Goal: Information Seeking & Learning: Learn about a topic

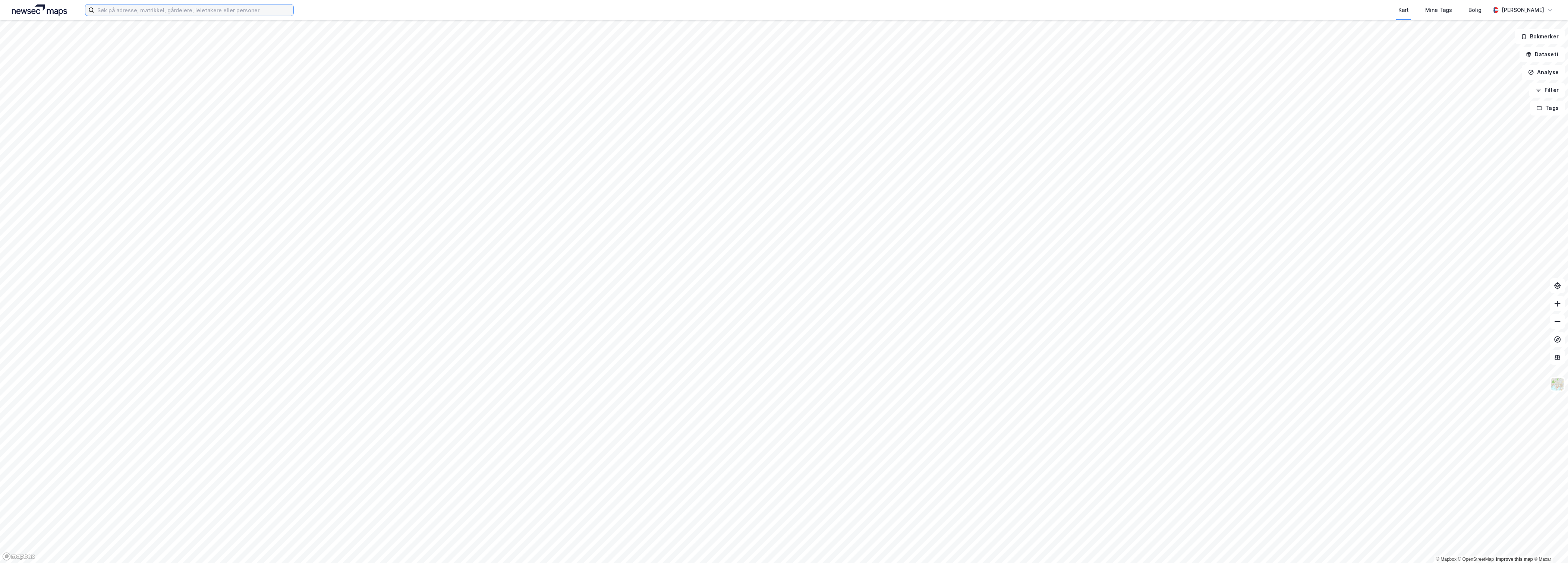
click at [279, 12] on input at bounding box center [194, 10] width 199 height 11
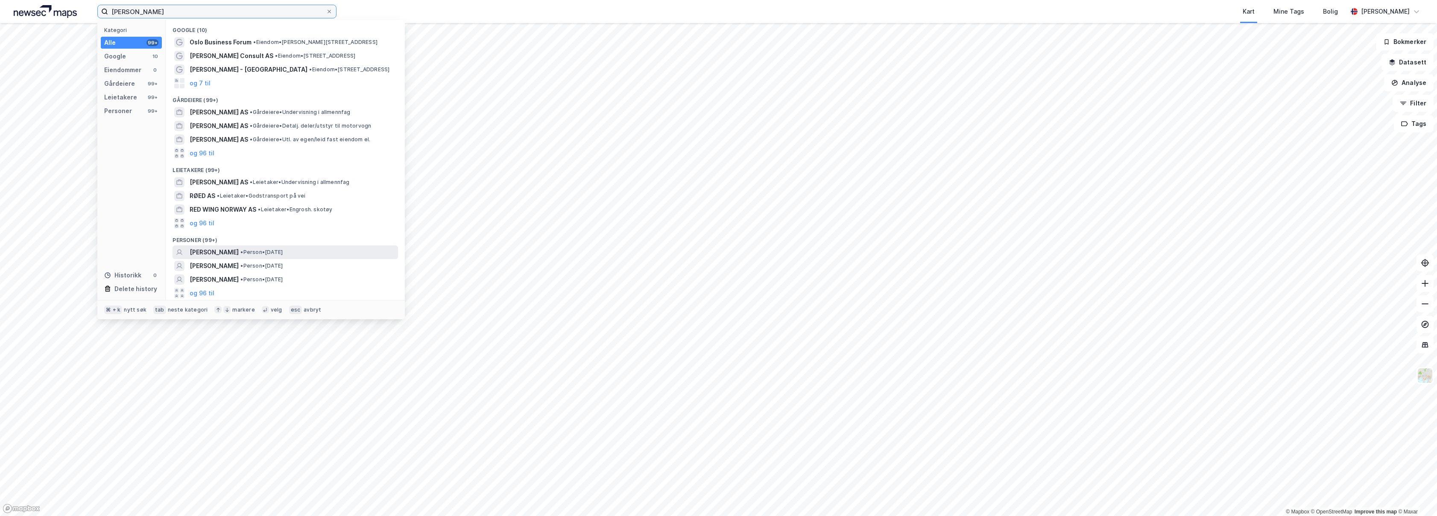
type input "[PERSON_NAME]"
click at [283, 255] on span "• Person • [DATE]" at bounding box center [261, 252] width 42 height 7
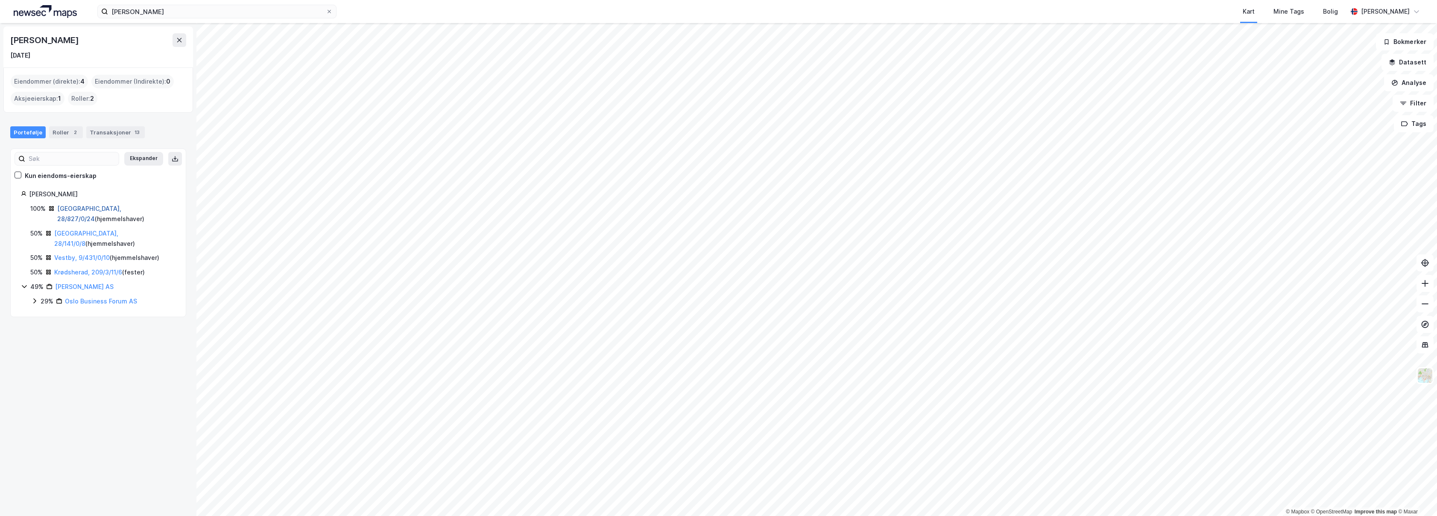
click at [93, 210] on link "[GEOGRAPHIC_DATA], 28/827/0/24" at bounding box center [89, 214] width 64 height 18
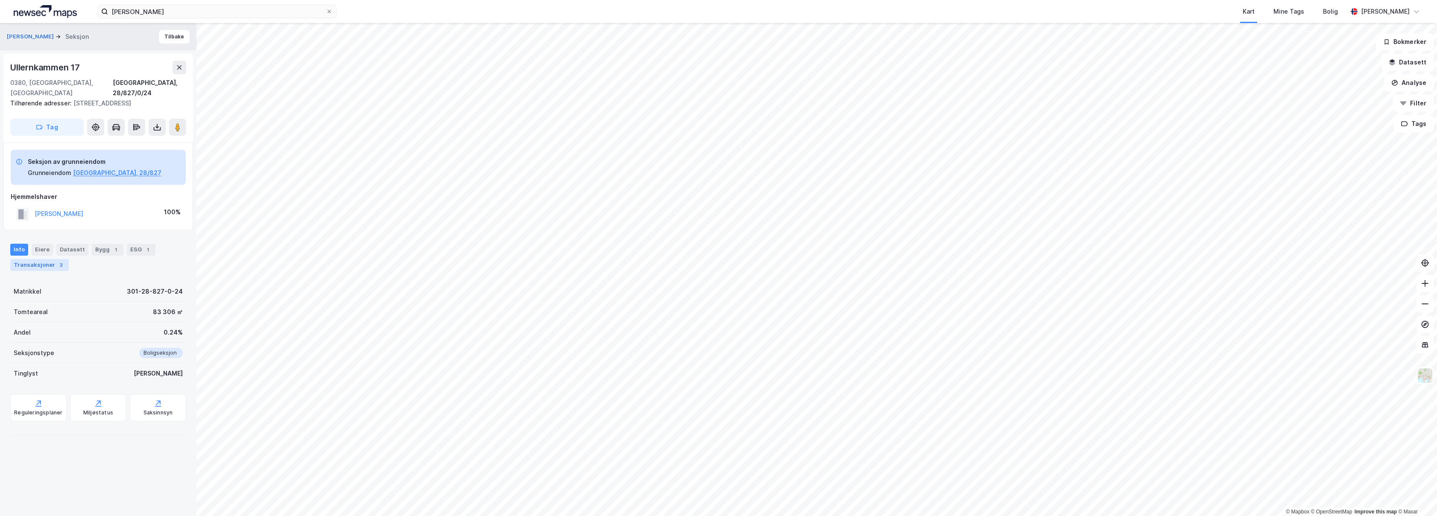
click at [57, 266] on div "3" at bounding box center [61, 265] width 9 height 9
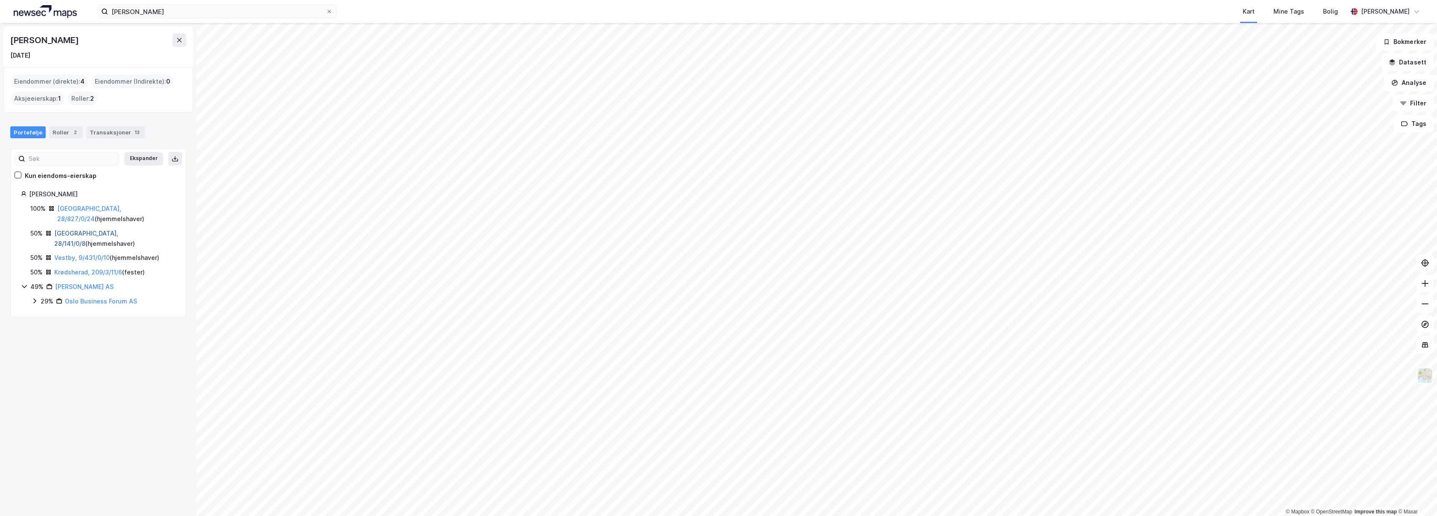
click at [82, 230] on link "[GEOGRAPHIC_DATA], 28/141/0/8" at bounding box center [86, 239] width 64 height 18
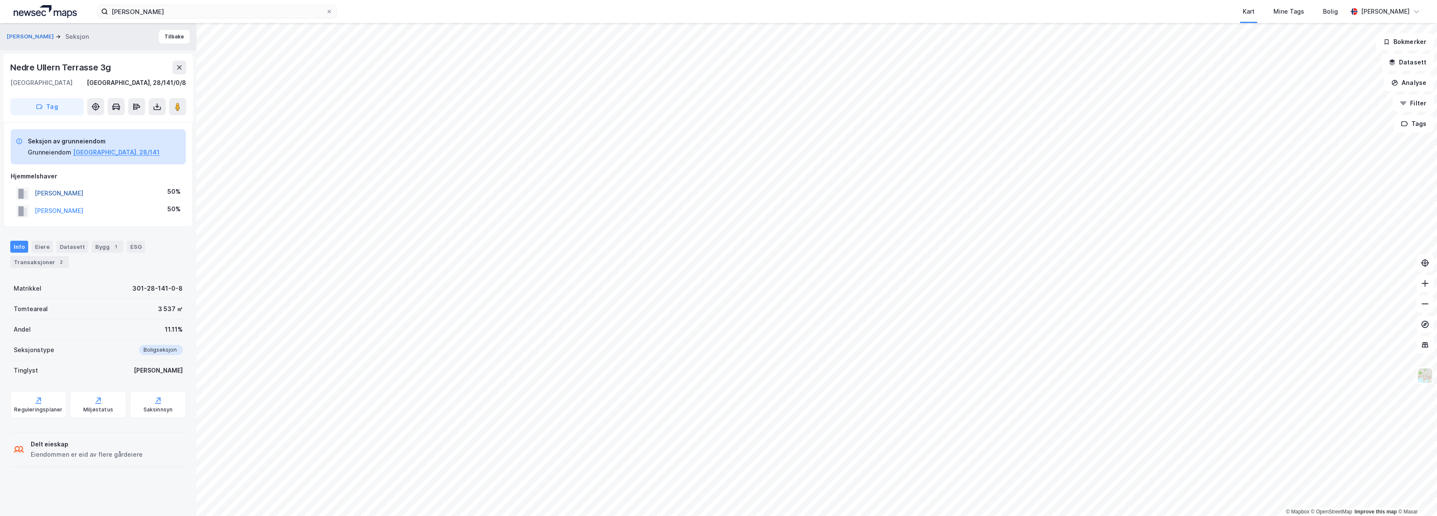
click at [0, 0] on button "[PERSON_NAME]" at bounding box center [0, 0] width 0 height 0
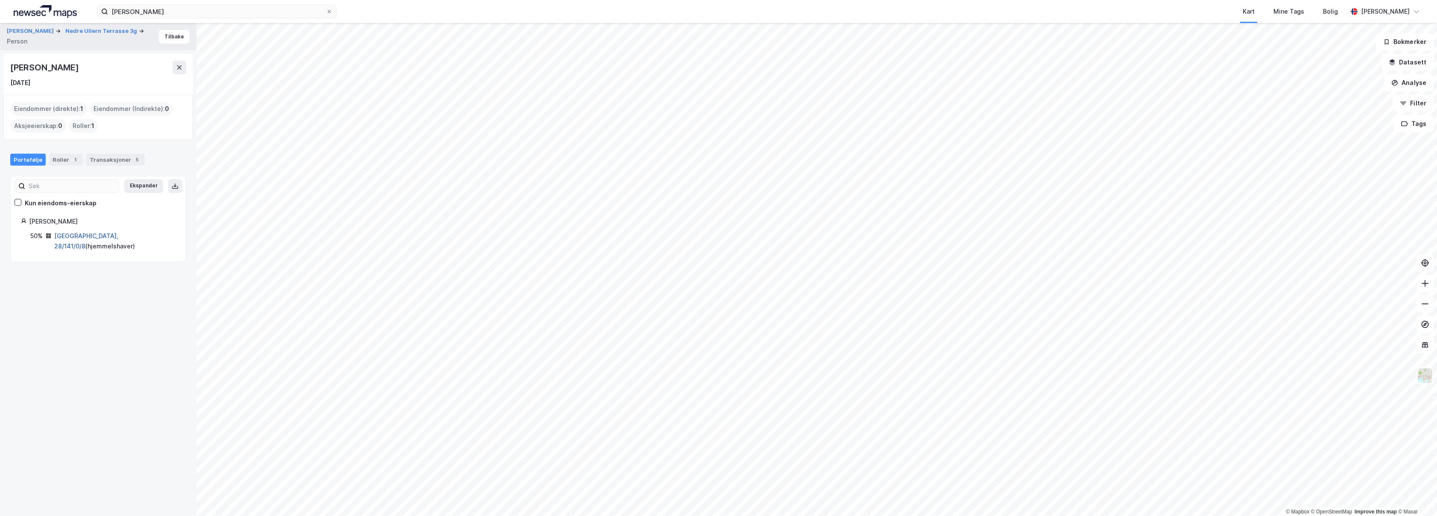
click at [82, 238] on link "[GEOGRAPHIC_DATA], 28/141/0/8" at bounding box center [86, 241] width 64 height 18
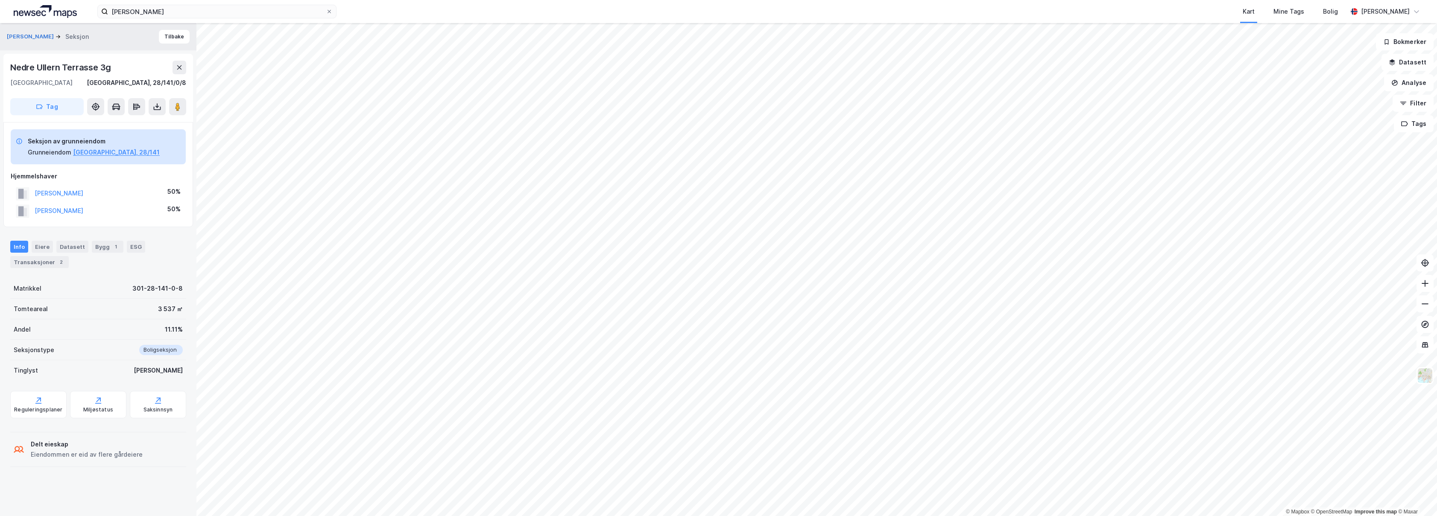
click at [55, 269] on div "Info Eiere Datasett Bygg 1 ESG Transaksjoner 2" at bounding box center [98, 251] width 196 height 41
click at [53, 260] on div "Transaksjoner 2" at bounding box center [39, 262] width 59 height 12
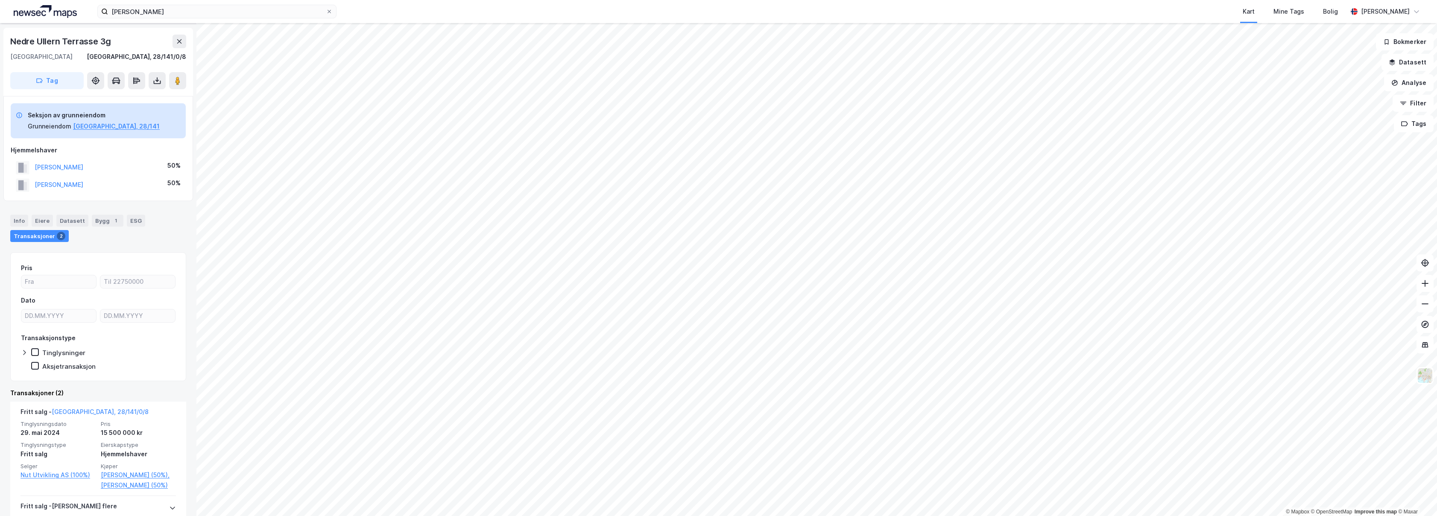
scroll to position [27, 0]
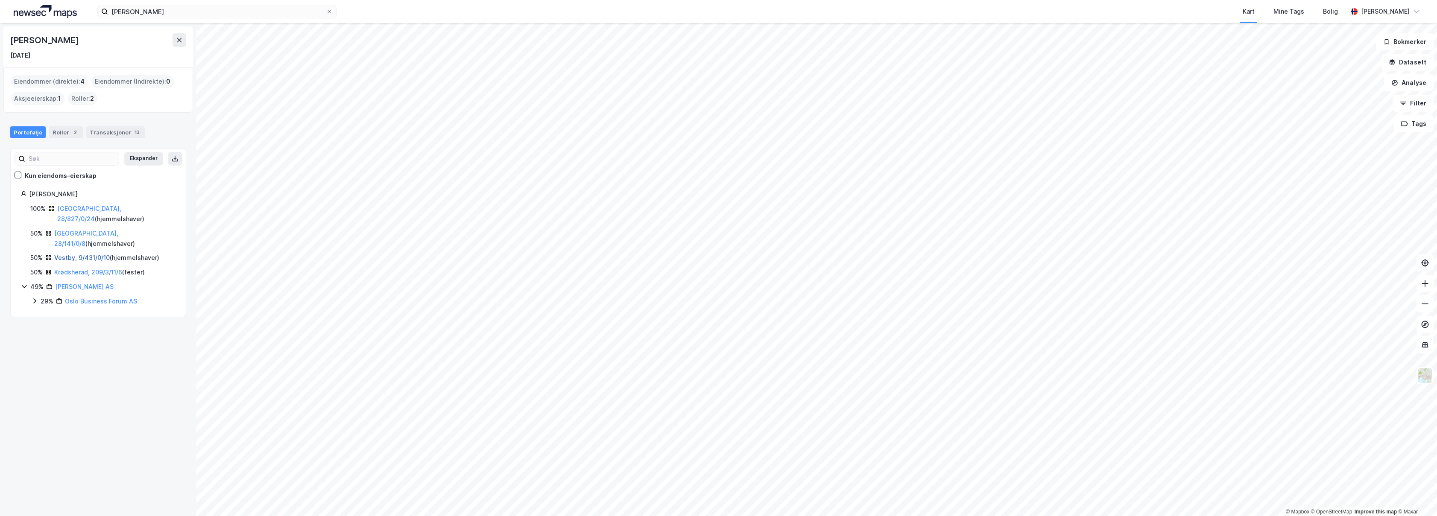
click at [102, 254] on link "Vestby, 9/431/0/10" at bounding box center [82, 257] width 56 height 7
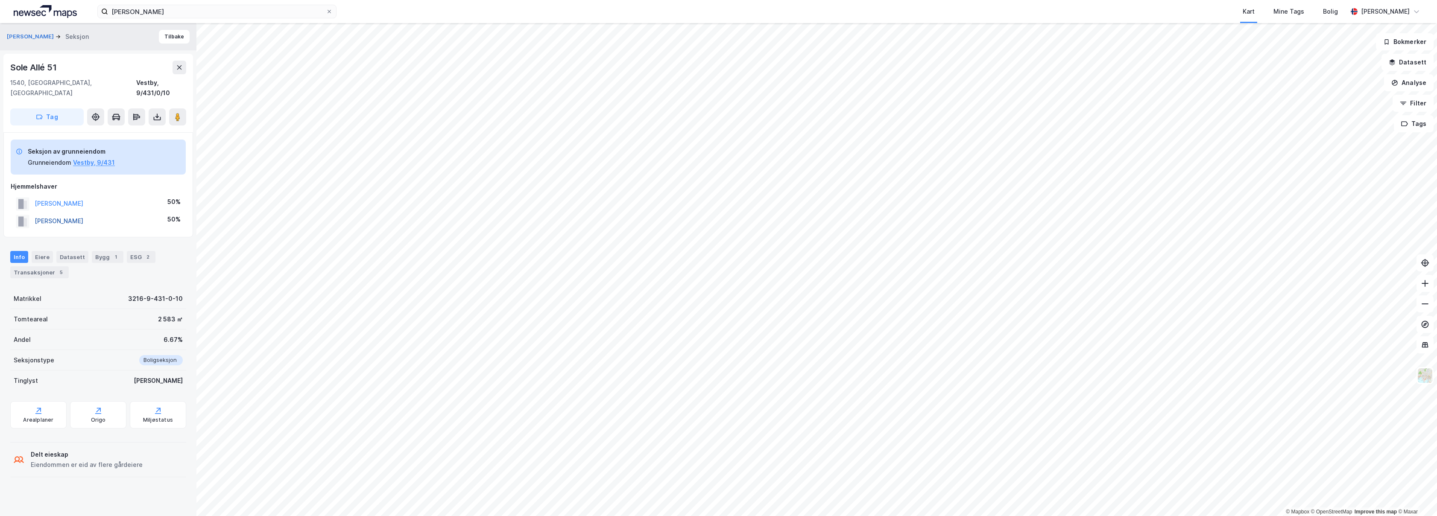
click at [0, 0] on button "[PERSON_NAME]" at bounding box center [0, 0] width 0 height 0
click at [51, 266] on div "Transaksjoner 5" at bounding box center [39, 272] width 59 height 12
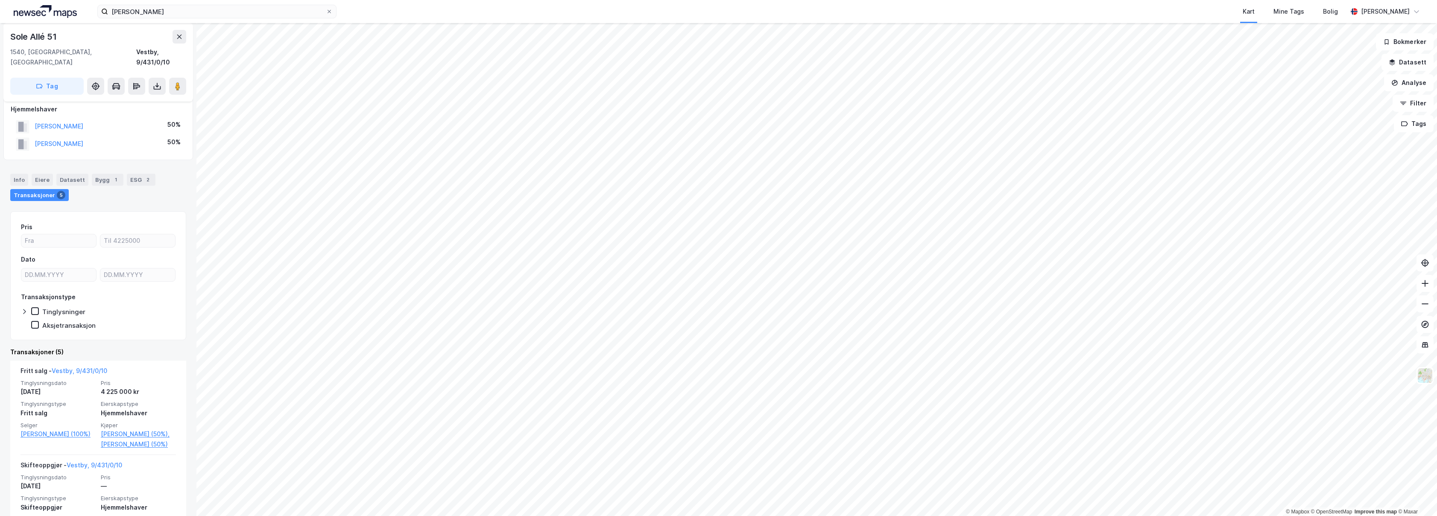
scroll to position [82, 0]
type input "DD.MM.YYYY"
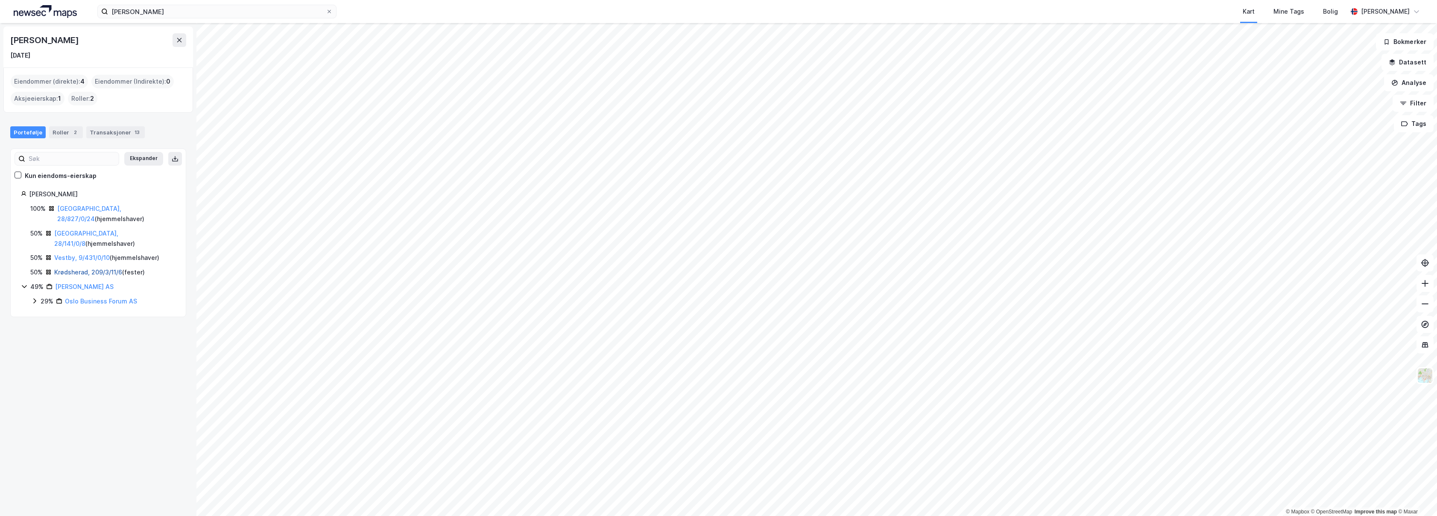
click at [103, 269] on link "Krødsherad, 209/3/11/6" at bounding box center [88, 272] width 68 height 7
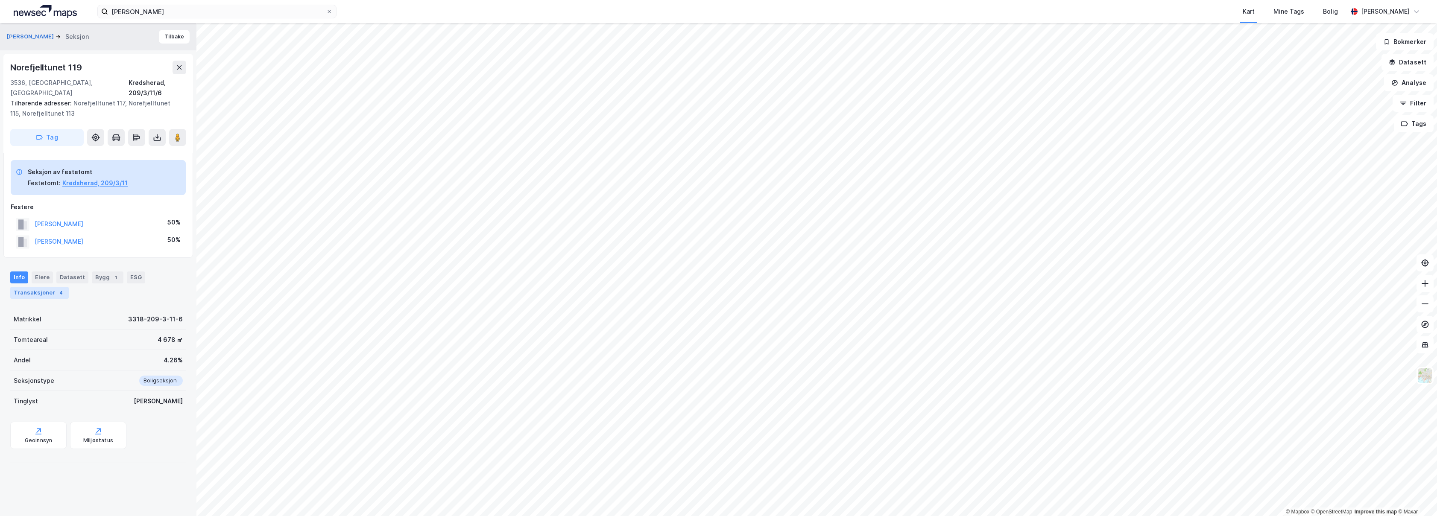
click at [63, 287] on div "Transaksjoner 4" at bounding box center [39, 293] width 59 height 12
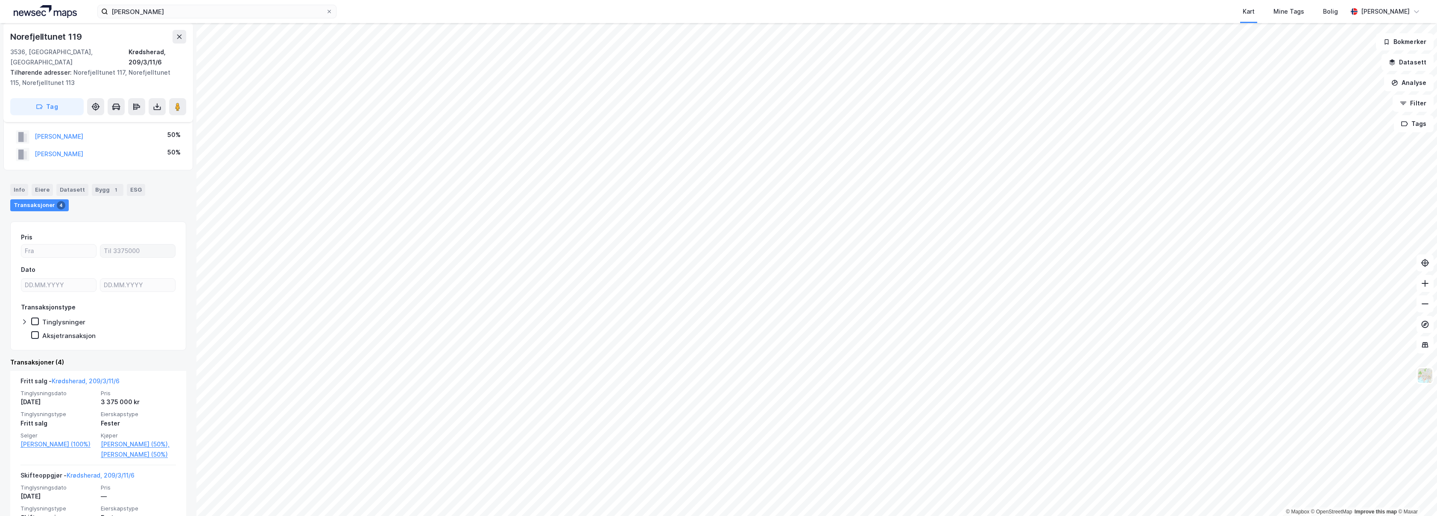
scroll to position [135, 0]
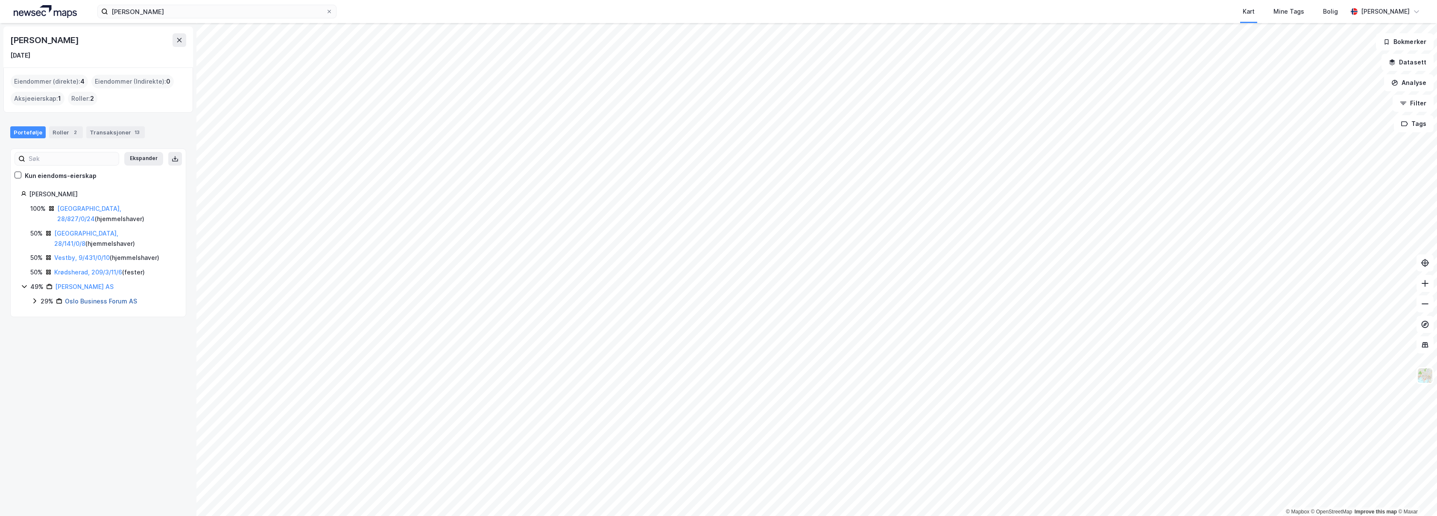
click at [69, 298] on link "Oslo Business Forum AS" at bounding box center [101, 301] width 72 height 7
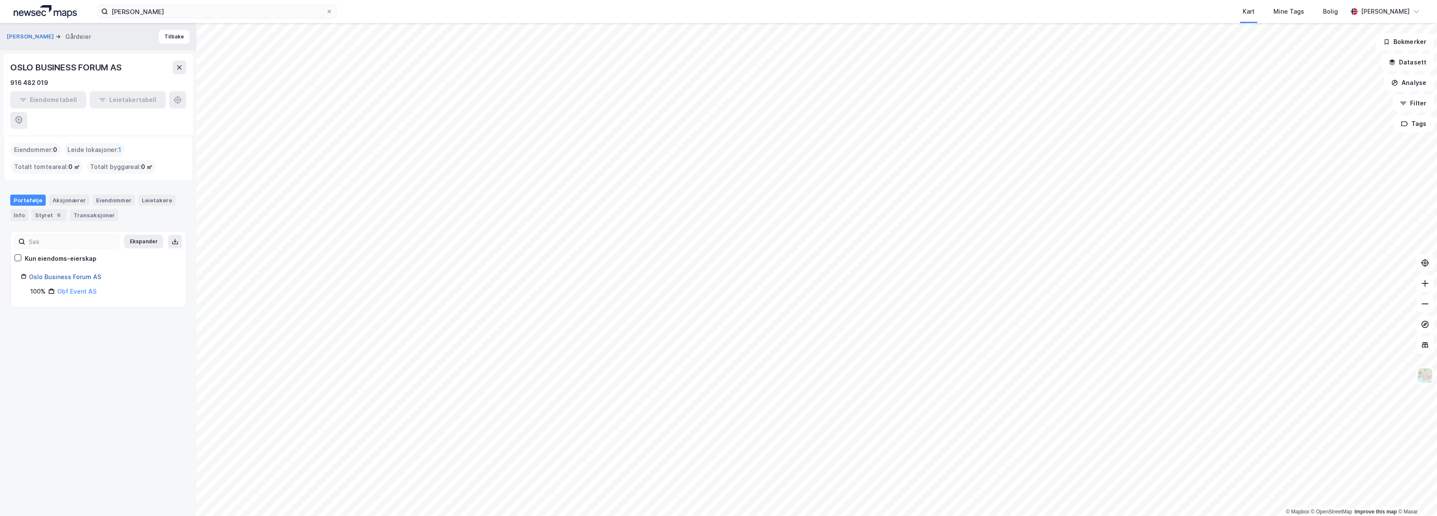
click at [84, 273] on link "Oslo Business Forum AS" at bounding box center [65, 276] width 72 height 7
click at [55, 211] on div "6" at bounding box center [59, 215] width 9 height 9
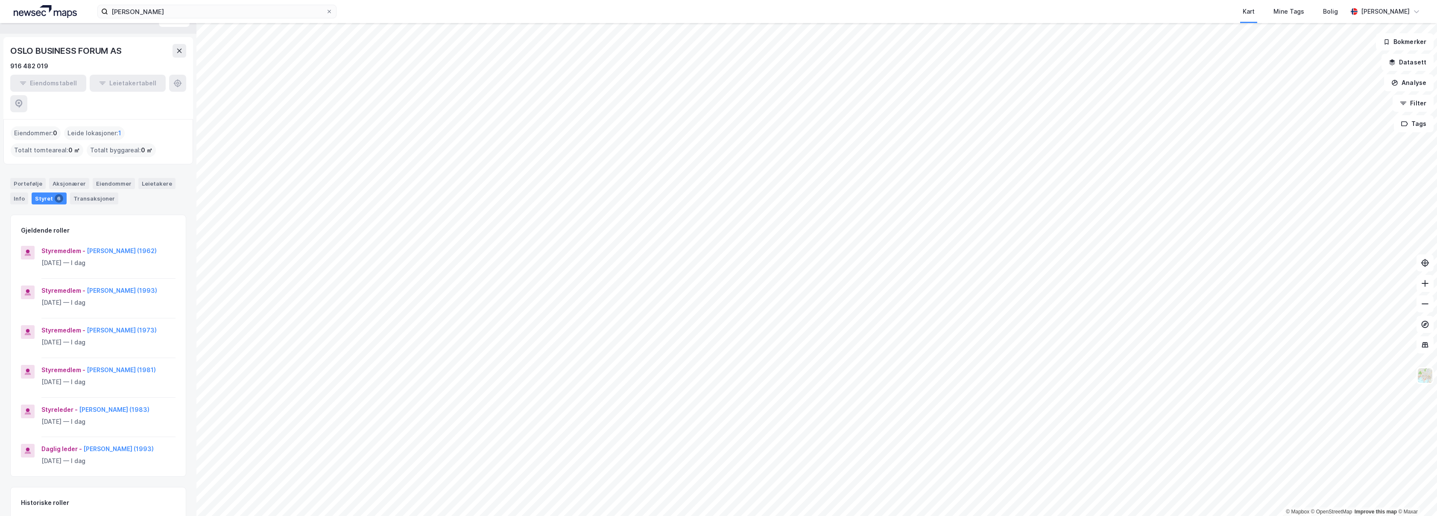
scroll to position [58, 0]
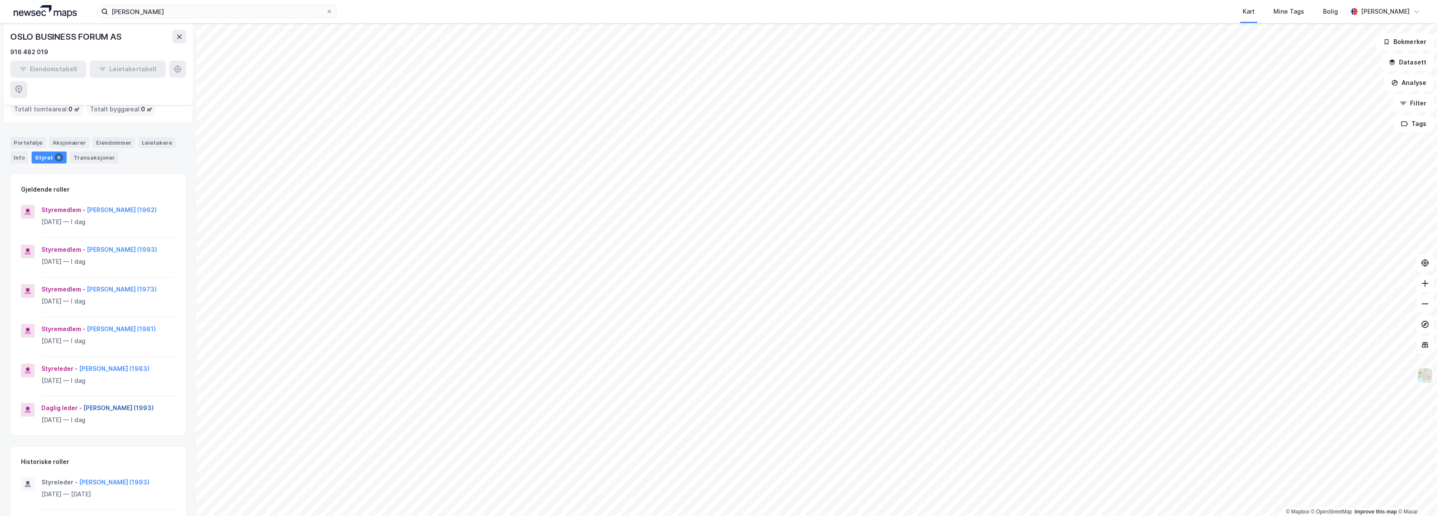
click at [0, 0] on button "[PERSON_NAME] (1993)" at bounding box center [0, 0] width 0 height 0
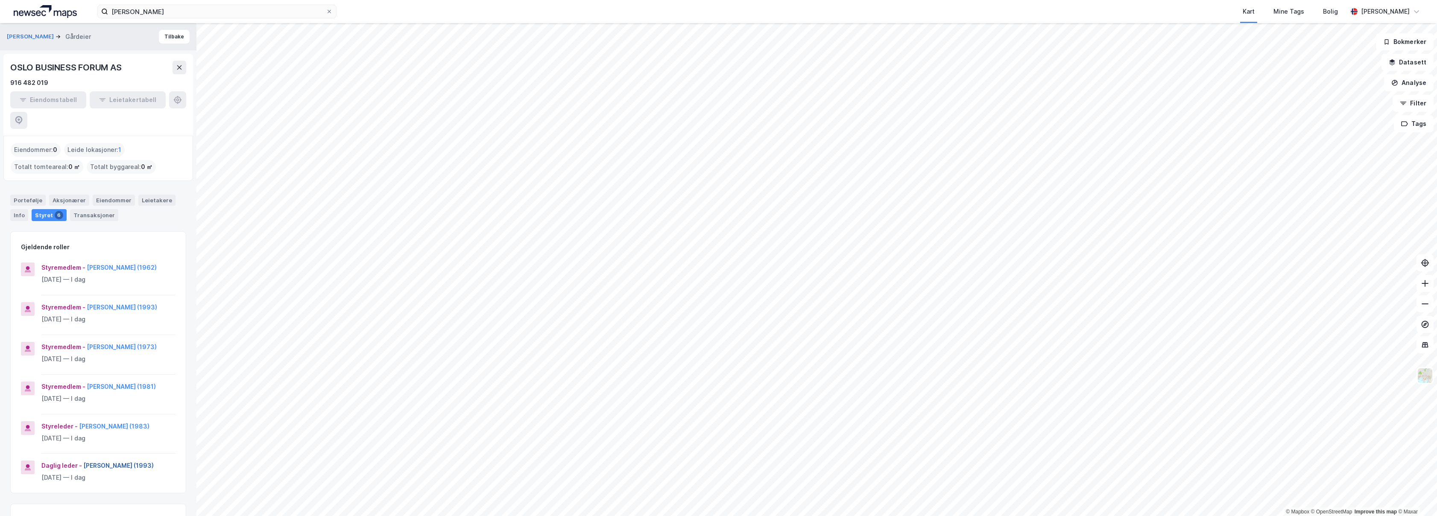
click at [0, 0] on button "[PERSON_NAME] (1993)" at bounding box center [0, 0] width 0 height 0
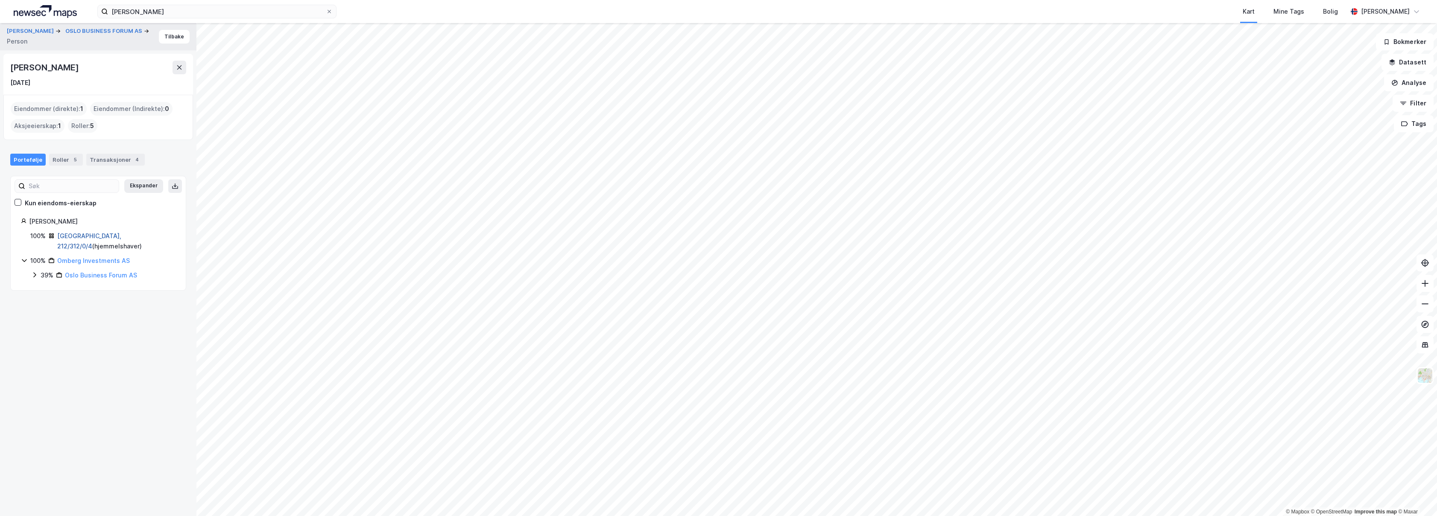
click at [99, 237] on link "[GEOGRAPHIC_DATA], 212/312/0/4" at bounding box center [89, 241] width 64 height 18
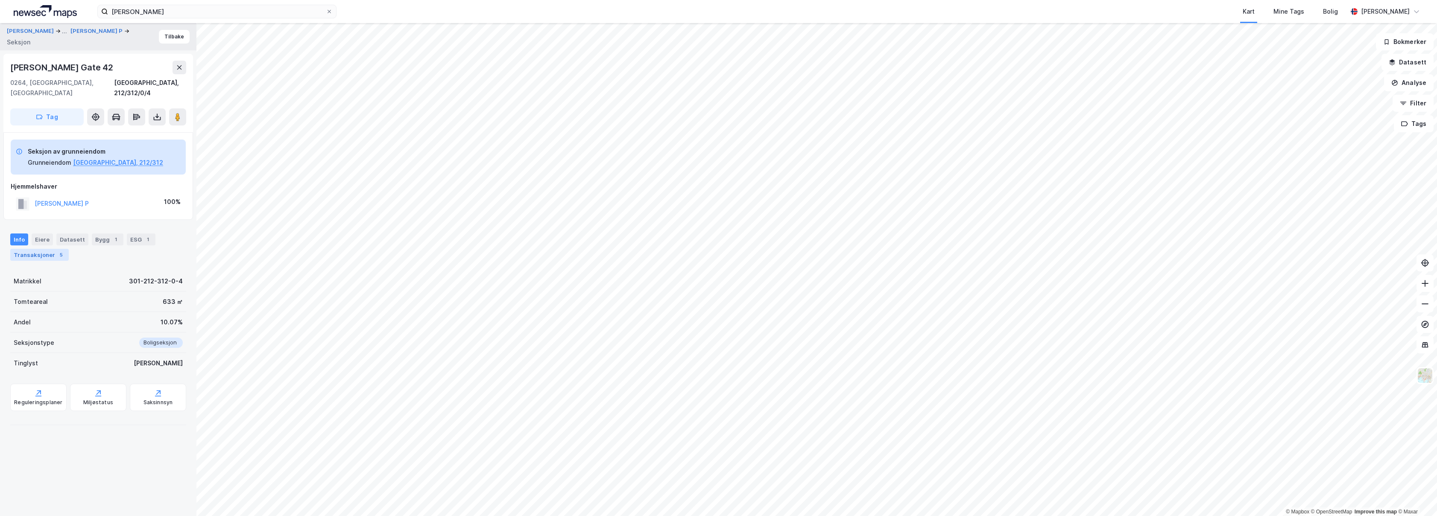
click at [62, 249] on div "Transaksjoner 5" at bounding box center [39, 255] width 59 height 12
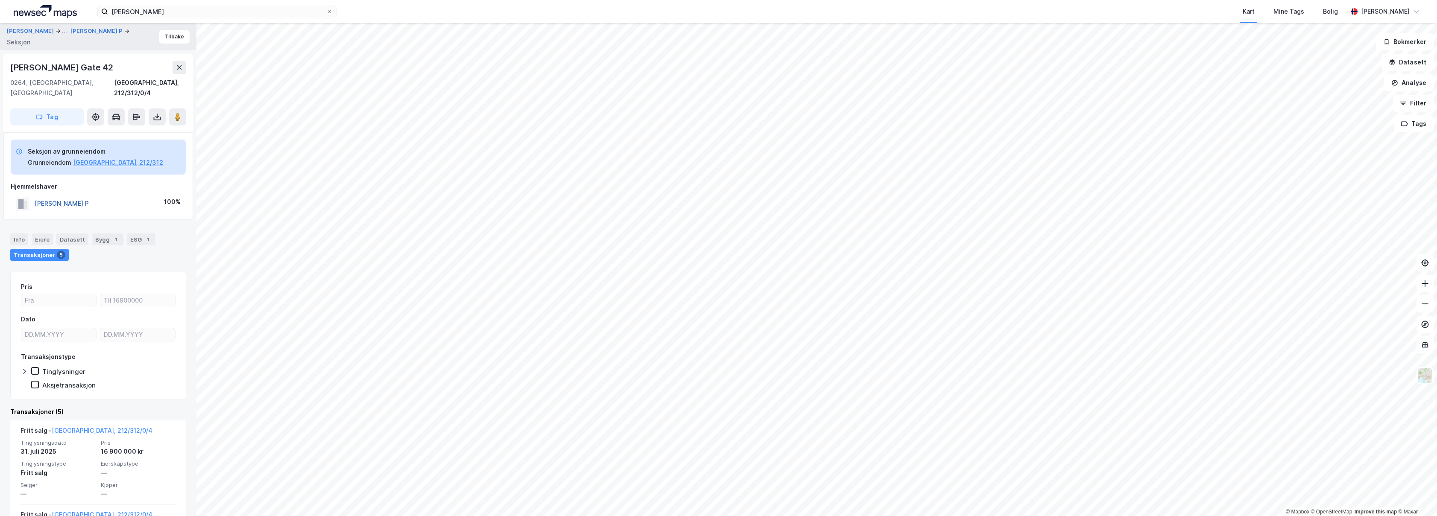
click at [0, 0] on button "[PERSON_NAME] P" at bounding box center [0, 0] width 0 height 0
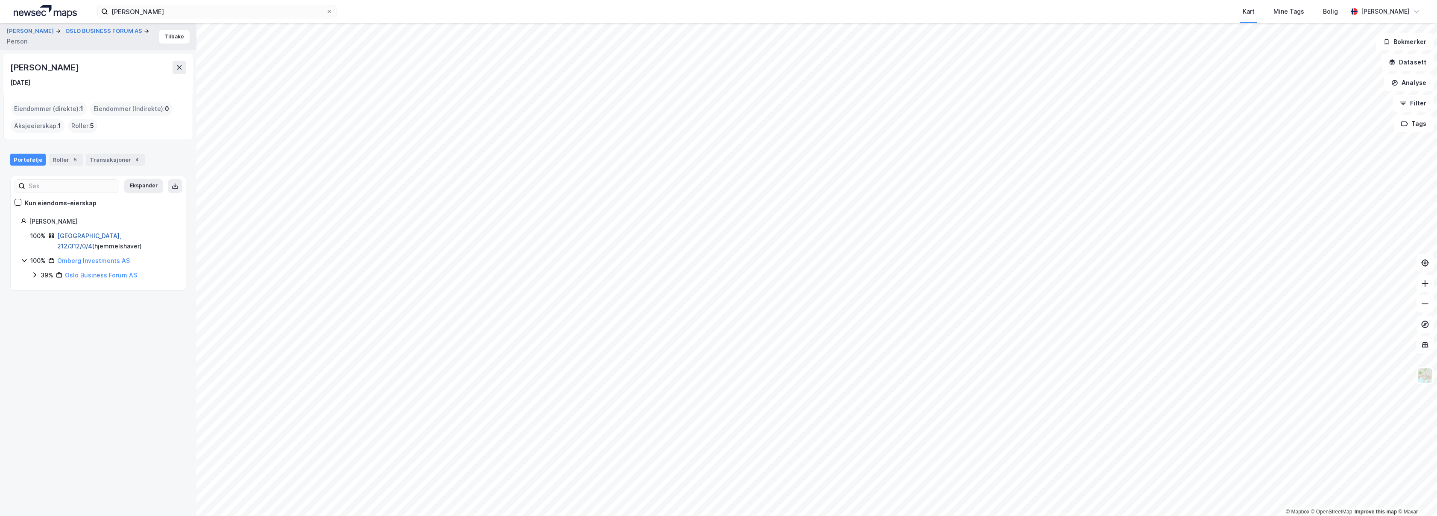
click at [74, 234] on link "[GEOGRAPHIC_DATA], 212/312/0/4" at bounding box center [89, 241] width 64 height 18
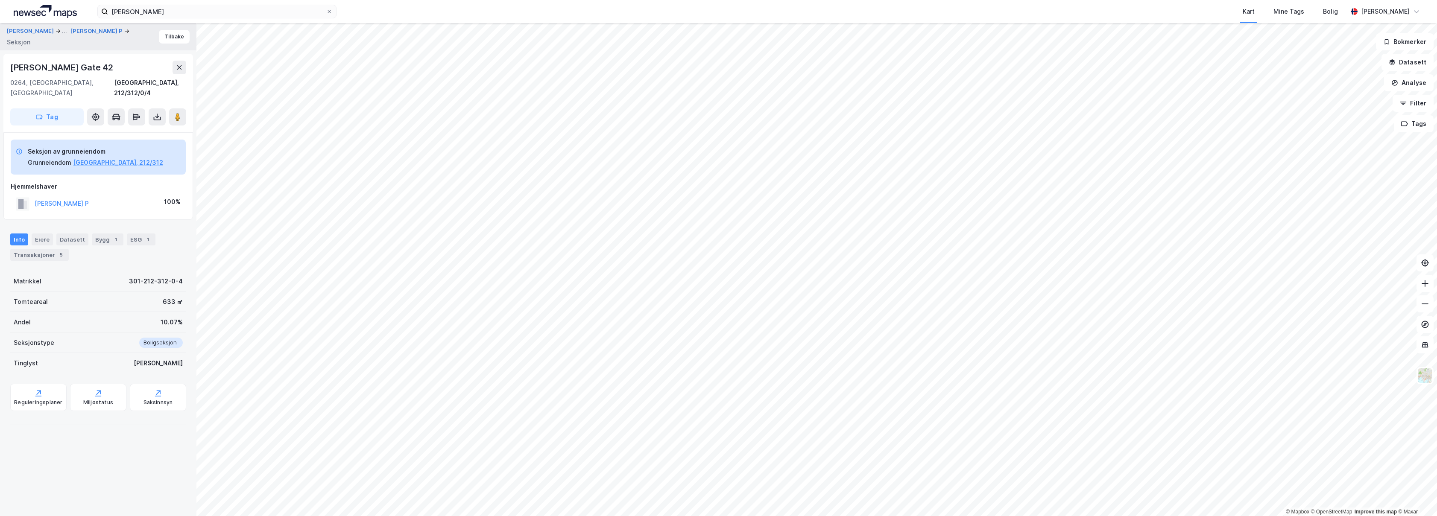
drag, startPoint x: 113, startPoint y: 64, endPoint x: 2, endPoint y: 74, distance: 111.4
click at [2, 74] on div "[PERSON_NAME] ... [PERSON_NAME] P Seksjon Tilbake [PERSON_NAME][STREET_ADDRESS]…" at bounding box center [98, 269] width 196 height 493
copy div "[PERSON_NAME] Gate 42"
click at [329, 12] on icon at bounding box center [329, 11] width 3 height 3
click at [326, 12] on input "[PERSON_NAME]" at bounding box center [217, 11] width 218 height 13
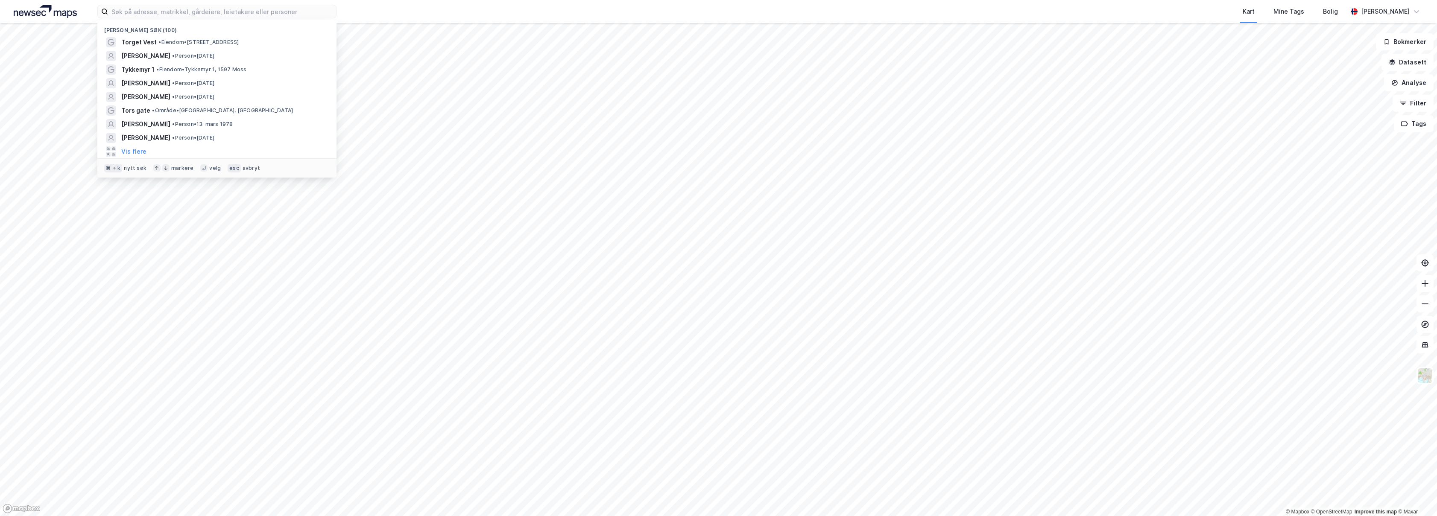
click at [243, 167] on div "avbryt" at bounding box center [252, 168] width 18 height 7
click at [170, 125] on span "[PERSON_NAME]" at bounding box center [145, 124] width 49 height 10
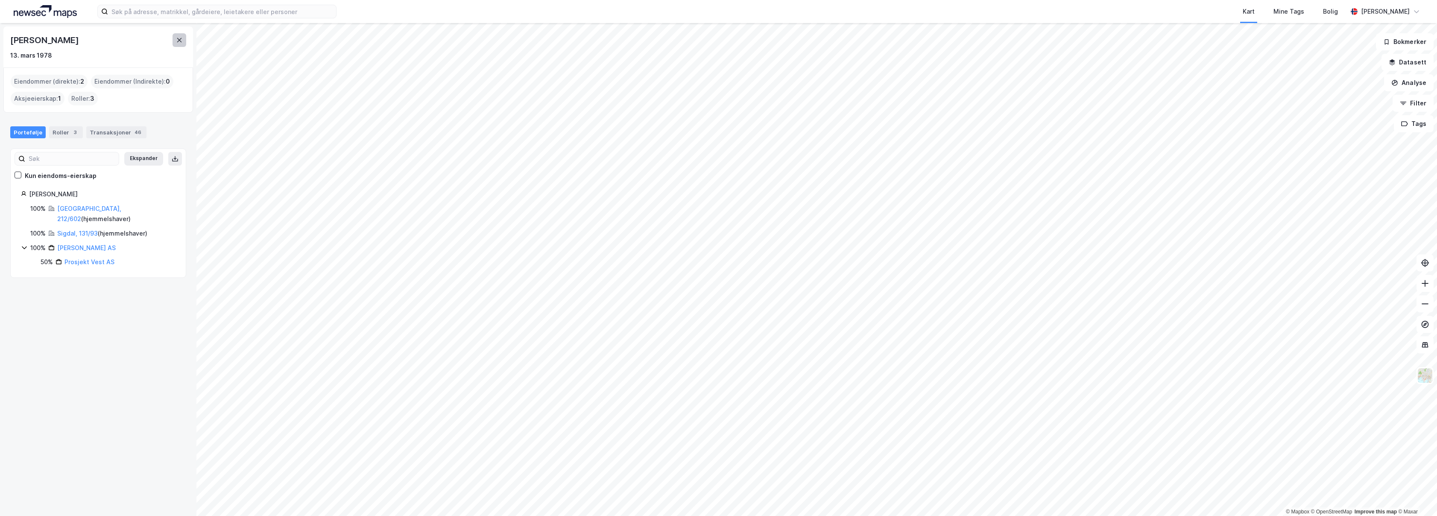
click at [174, 39] on button at bounding box center [180, 40] width 14 height 14
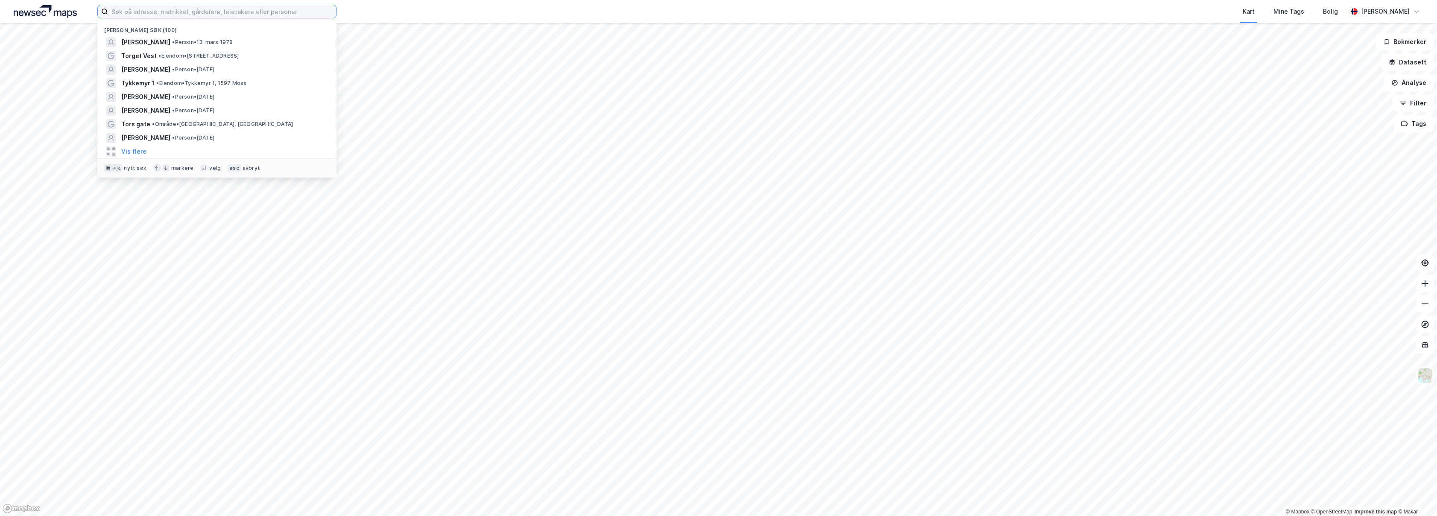
click at [180, 16] on input at bounding box center [222, 11] width 228 height 13
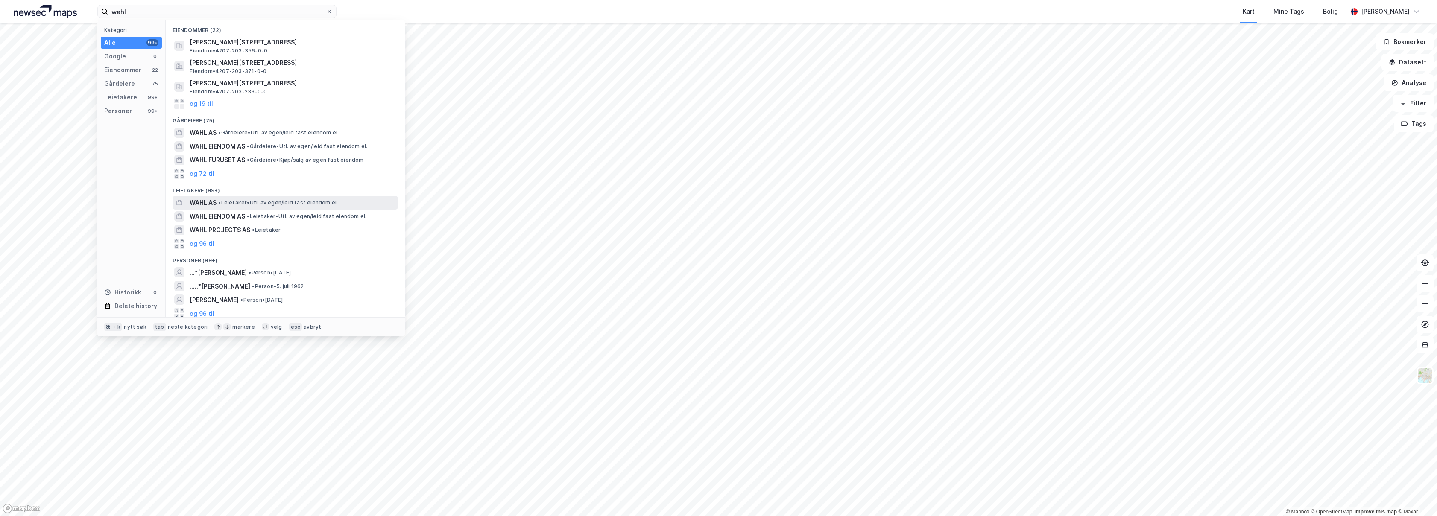
click at [279, 199] on span "• Leietaker • Utl. av egen/leid fast eiendom el." at bounding box center [278, 202] width 120 height 7
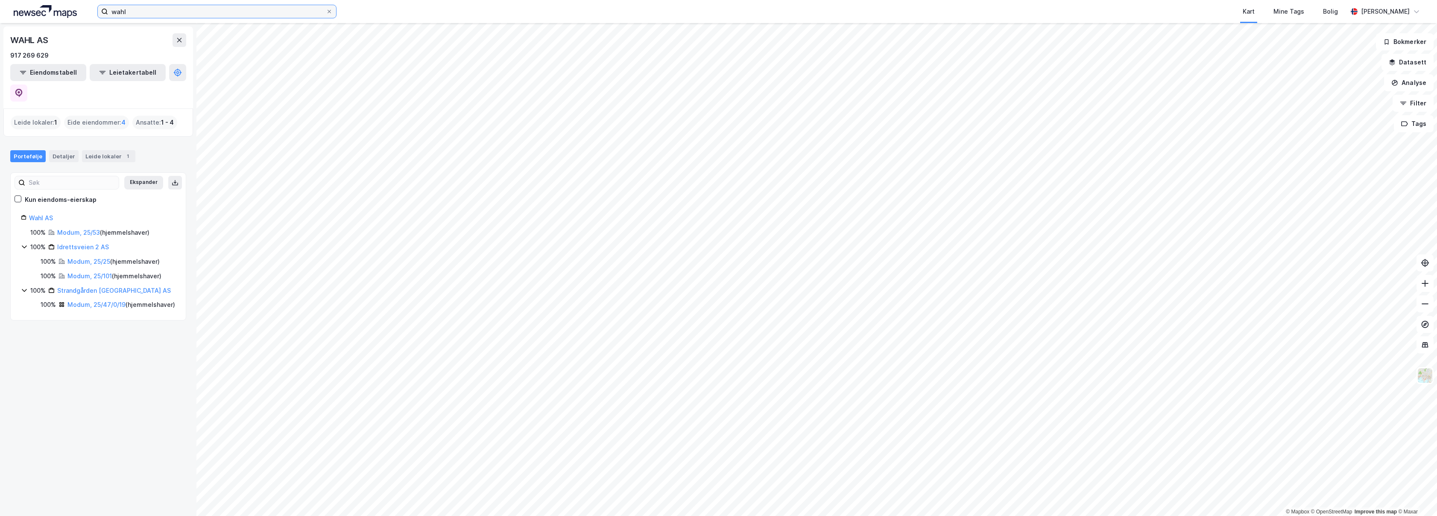
click at [147, 15] on input "wahl" at bounding box center [217, 11] width 218 height 13
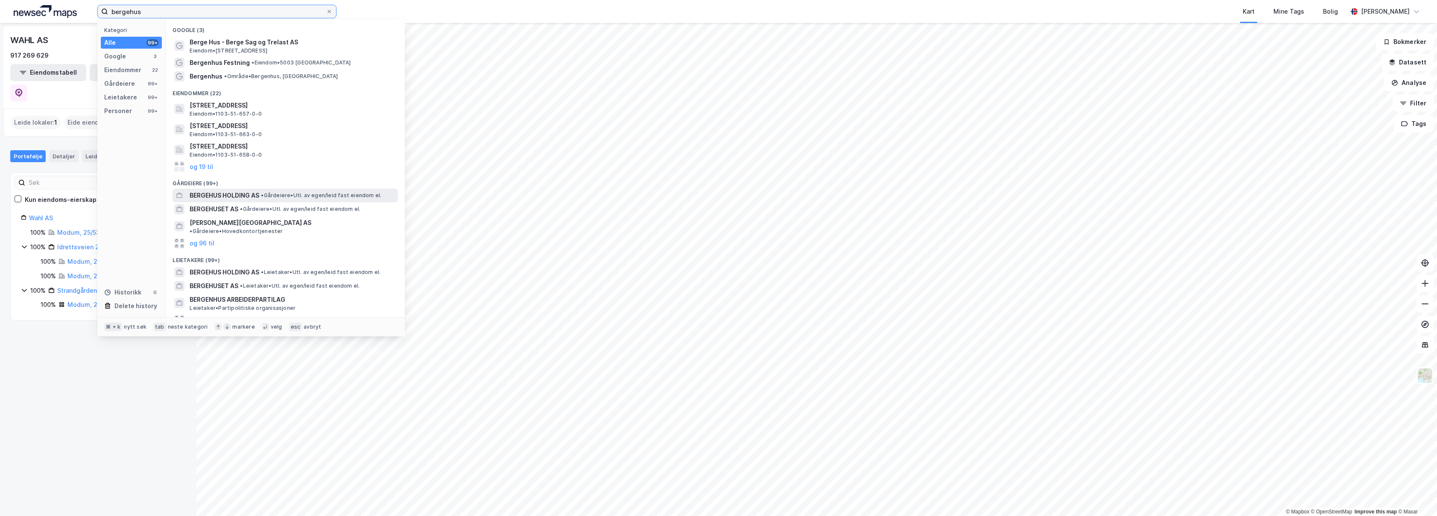
type input "bergehus"
click at [248, 191] on span "BERGEHUS HOLDING AS" at bounding box center [225, 195] width 70 height 10
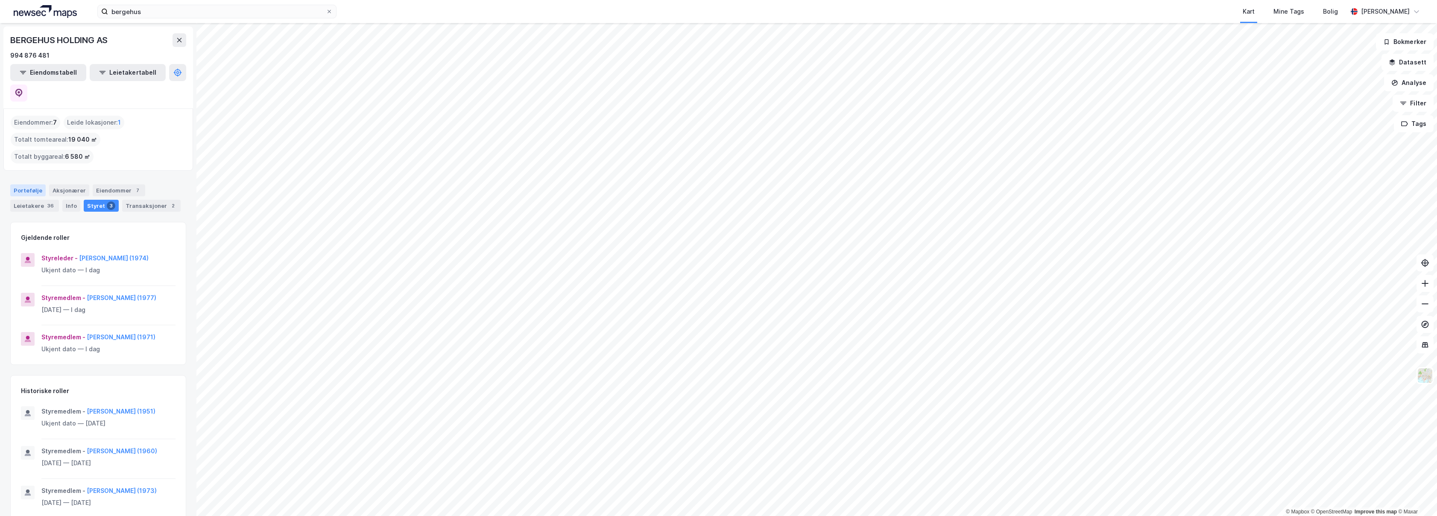
click at [37, 184] on div "Portefølje" at bounding box center [27, 190] width 35 height 12
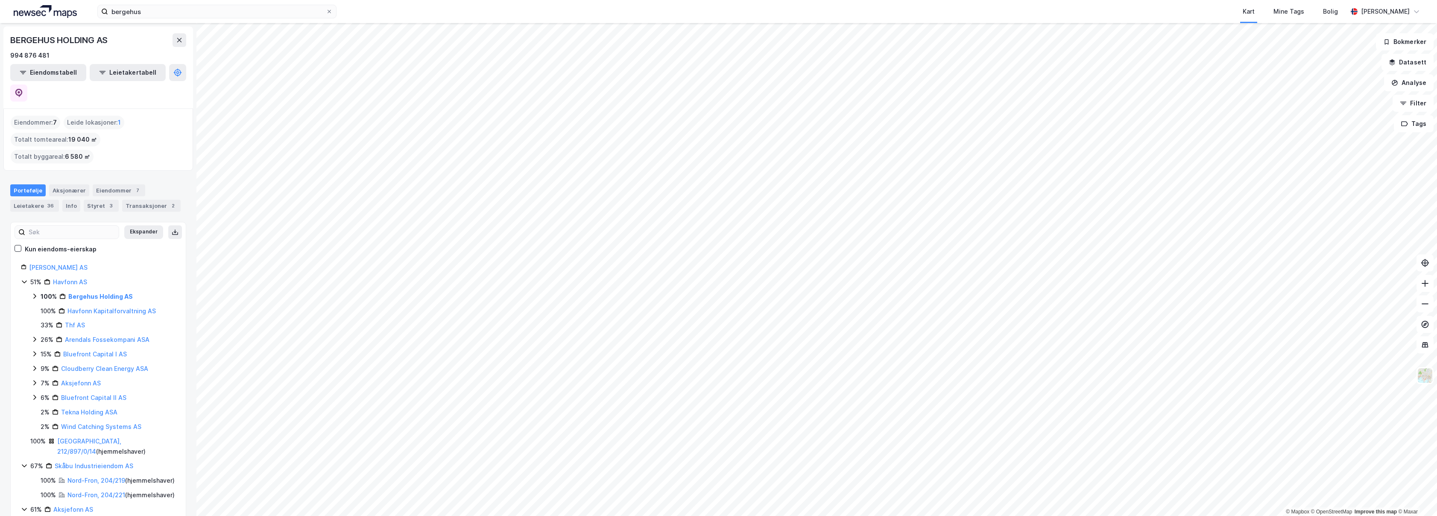
click at [35, 336] on icon at bounding box center [34, 339] width 7 height 7
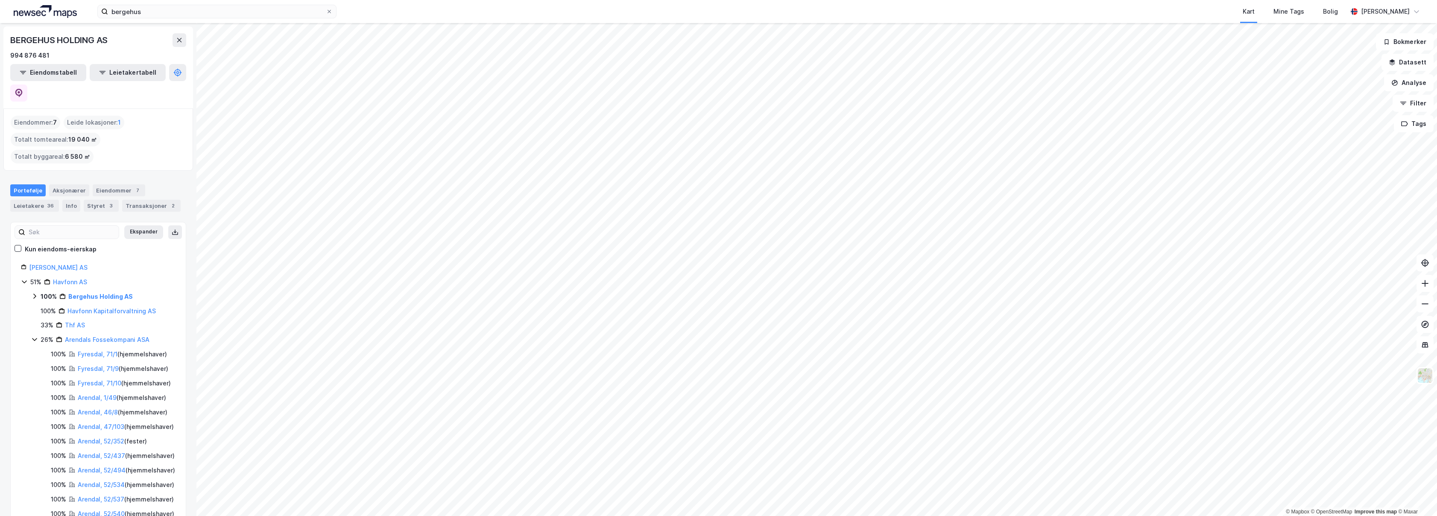
click at [34, 336] on icon at bounding box center [34, 339] width 7 height 7
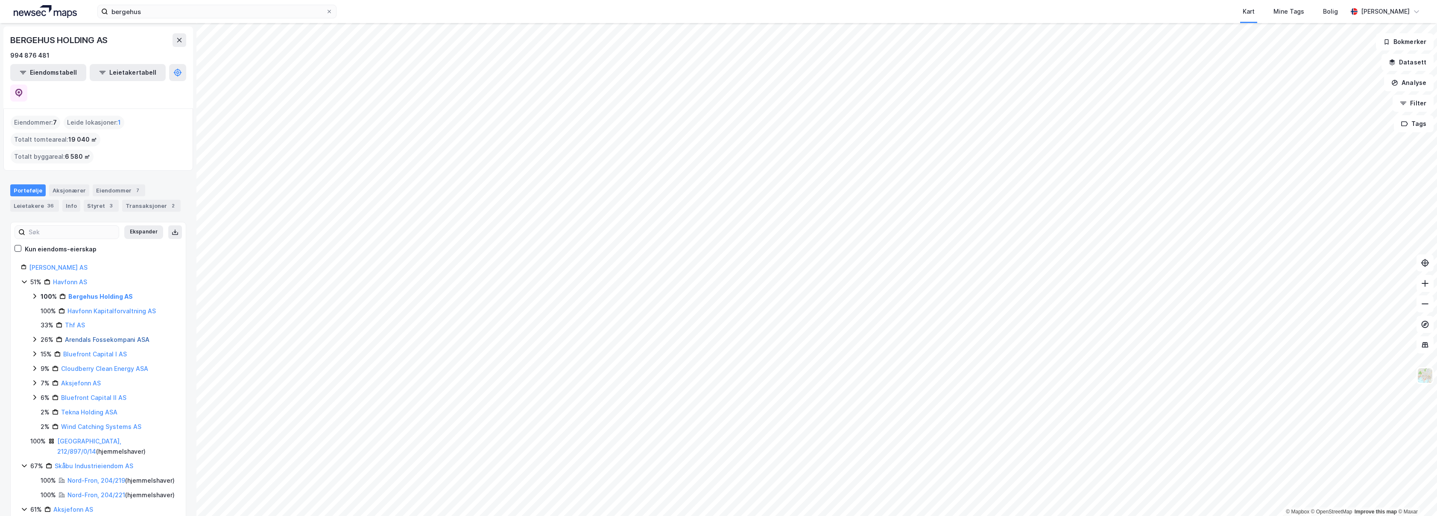
click at [81, 336] on link "Arendals Fossekompani ASA" at bounding box center [107, 339] width 85 height 7
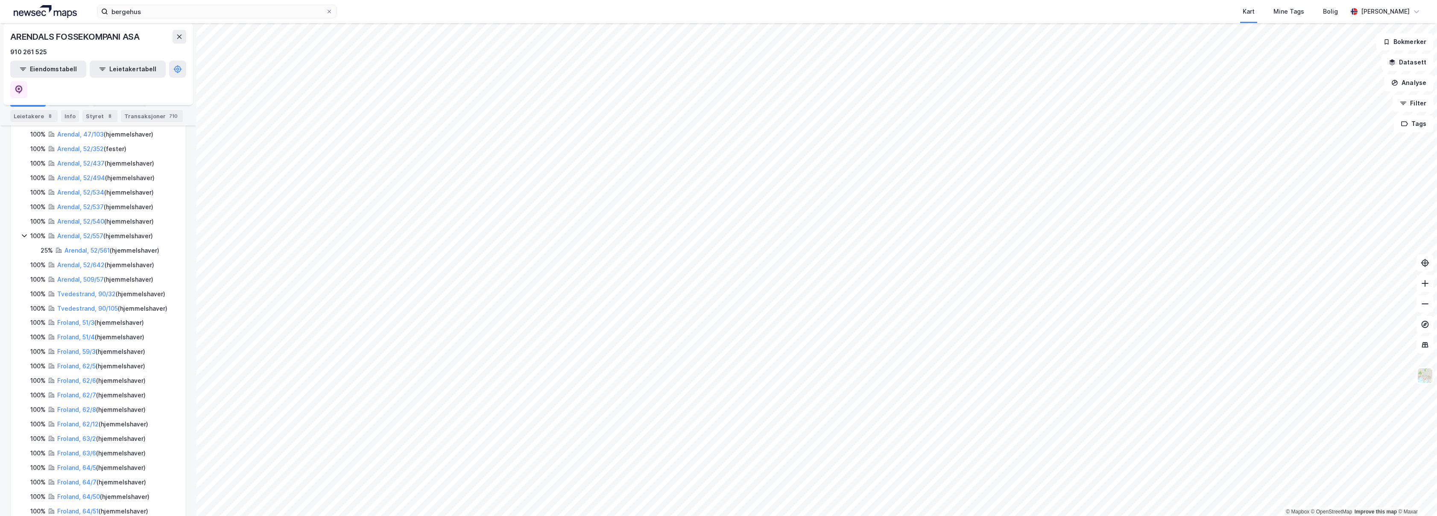
scroll to position [972, 0]
